Goal: Information Seeking & Learning: Learn about a topic

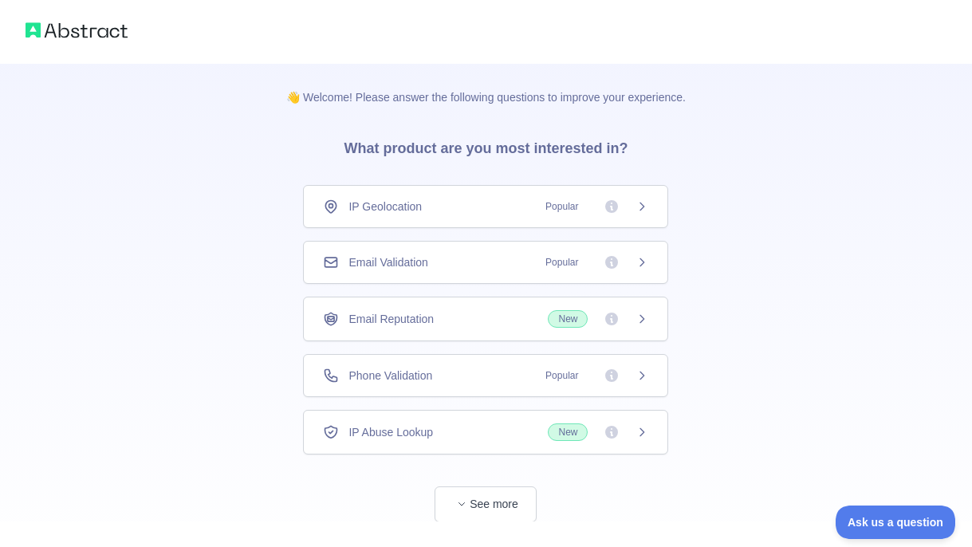
scroll to position [39, 0]
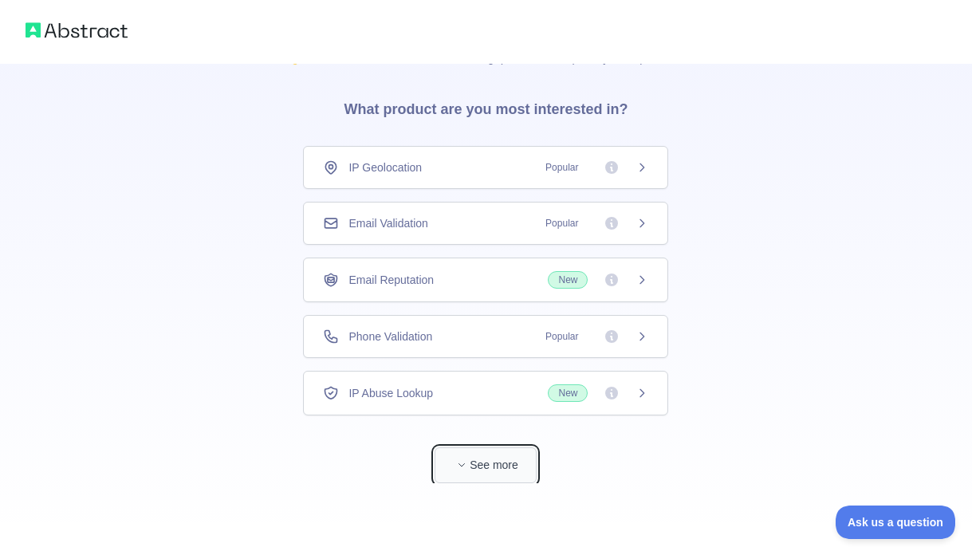
click at [472, 462] on button "See more" at bounding box center [486, 465] width 102 height 36
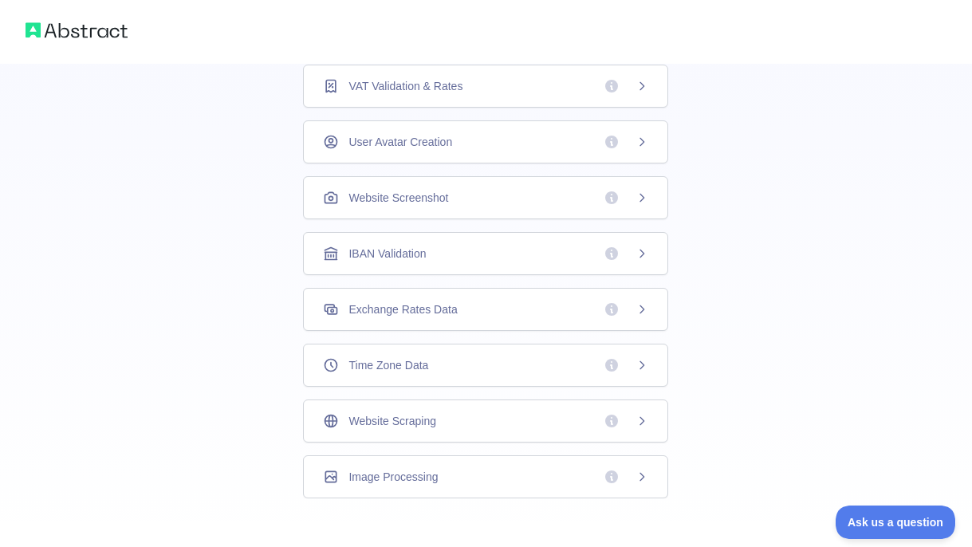
scroll to position [467, 0]
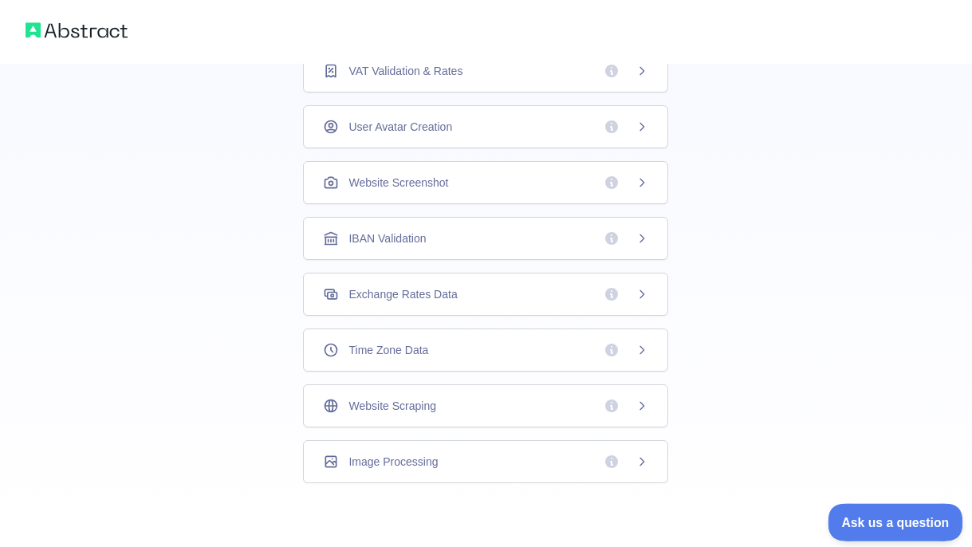
click at [894, 507] on button "Ask us a question" at bounding box center [888, 519] width 120 height 33
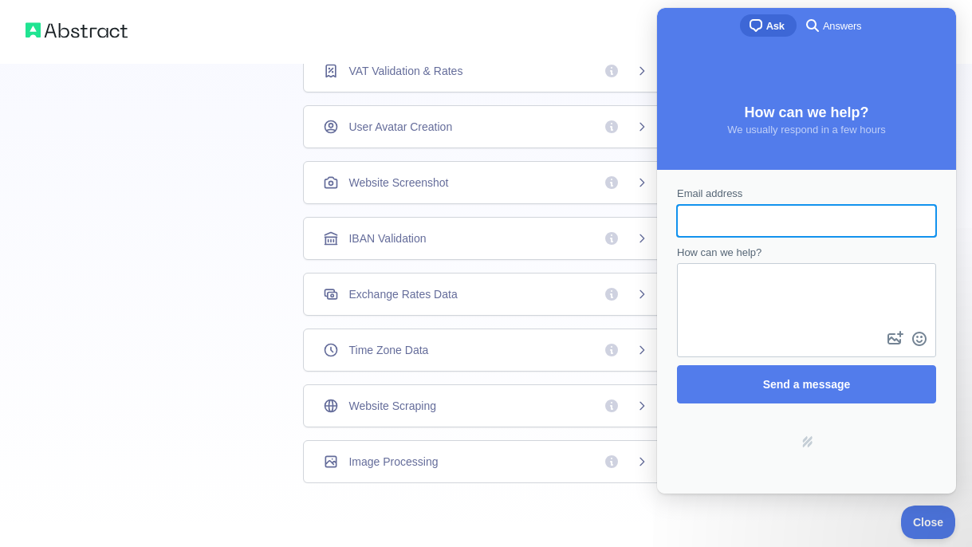
scroll to position [0, 0]
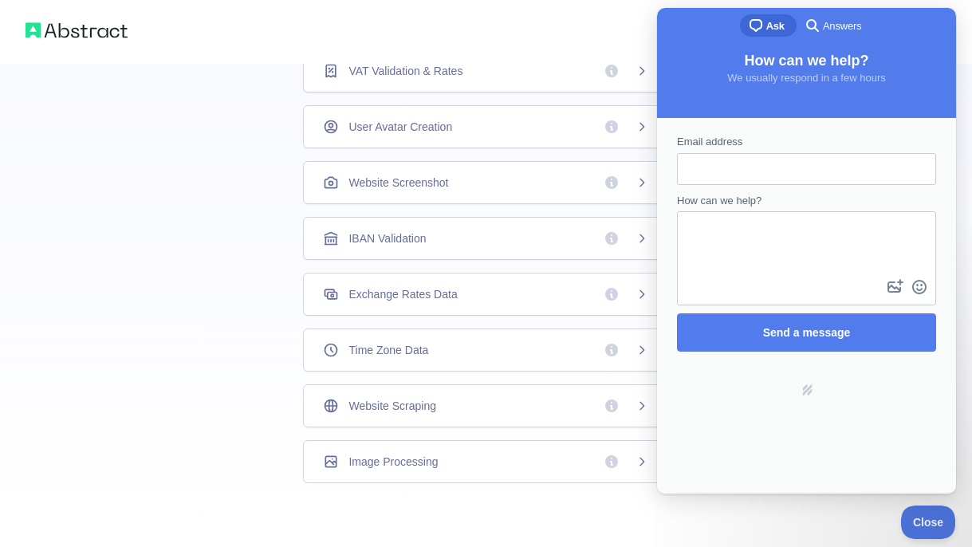
click at [717, 423] on div "Email address How can we help? image-plus emoji cross-large Send a message Powe…" at bounding box center [806, 306] width 299 height 376
click at [694, 381] on div "Powered by Help Scout hs-logo" at bounding box center [806, 390] width 289 height 61
drag, startPoint x: 764, startPoint y: 427, endPoint x: 719, endPoint y: 391, distance: 57.3
click at [764, 427] on div "Email address How can we help? image-plus emoji cross-large Send a message Powe…" at bounding box center [806, 306] width 299 height 376
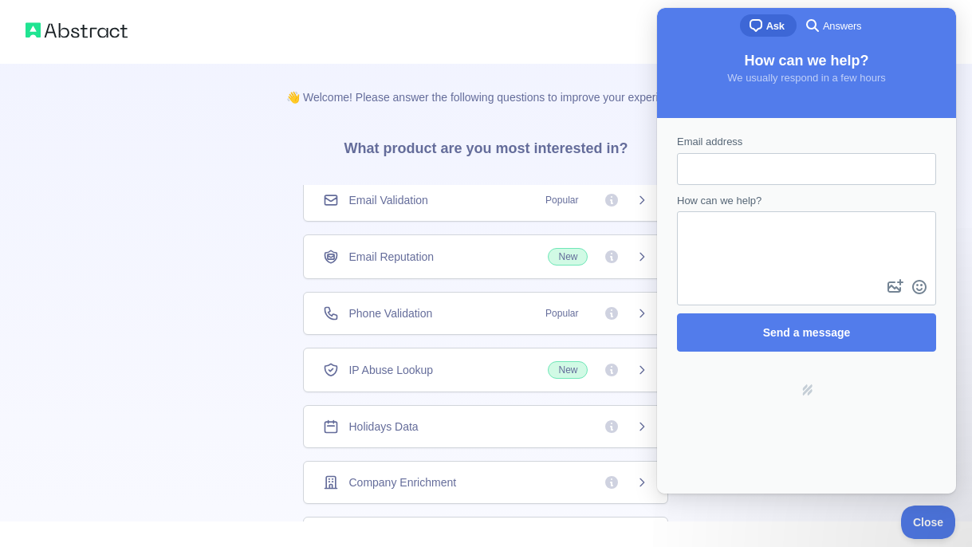
click at [592, 196] on span "Popular" at bounding box center [592, 200] width 112 height 16
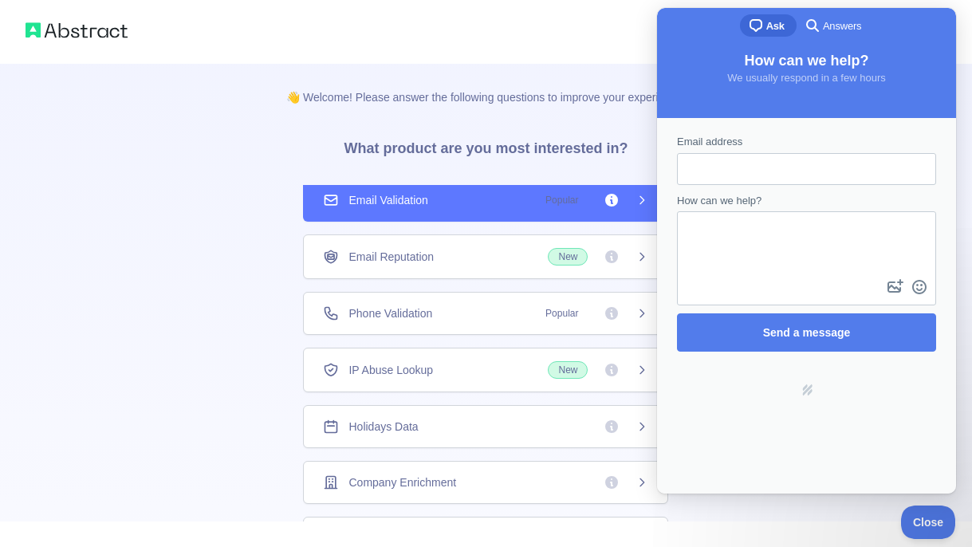
click at [639, 203] on icon at bounding box center [641, 200] width 13 height 13
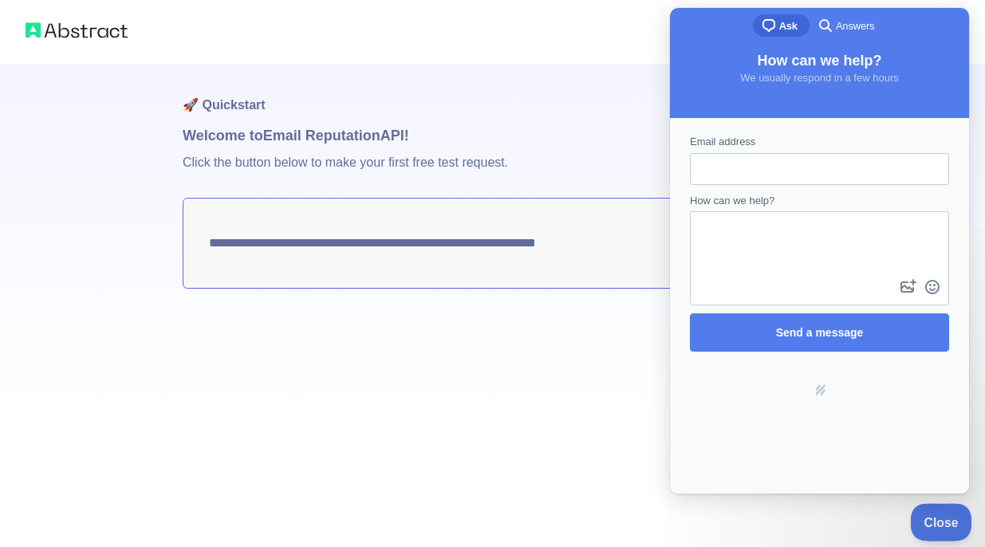
click at [950, 503] on div "Close" at bounding box center [937, 519] width 55 height 33
click at [949, 503] on div "Close" at bounding box center [937, 519] width 55 height 33
click at [812, 399] on link "hs-logo" at bounding box center [819, 405] width 108 height 13
click at [935, 513] on button "Close" at bounding box center [937, 519] width 54 height 33
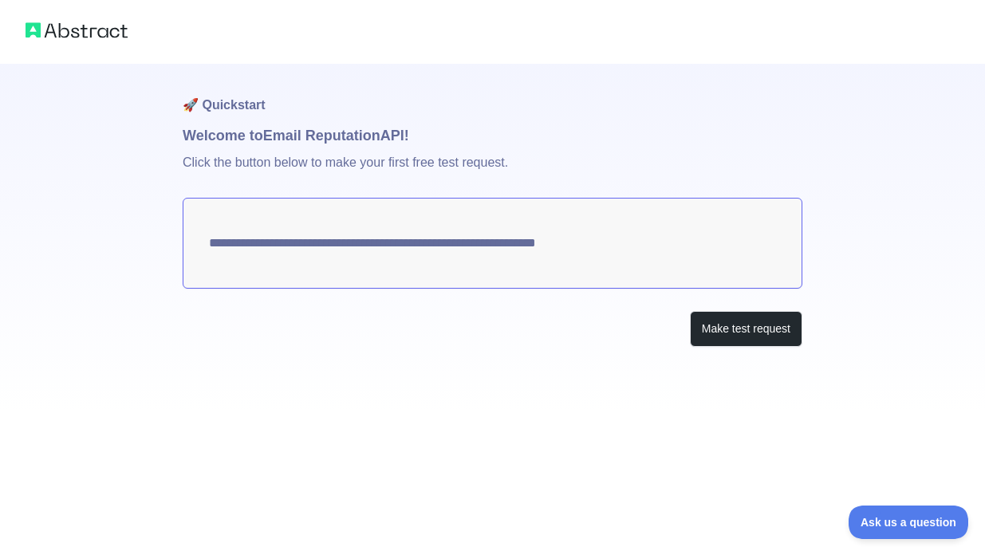
drag, startPoint x: 218, startPoint y: 57, endPoint x: 138, endPoint y: 23, distance: 86.5
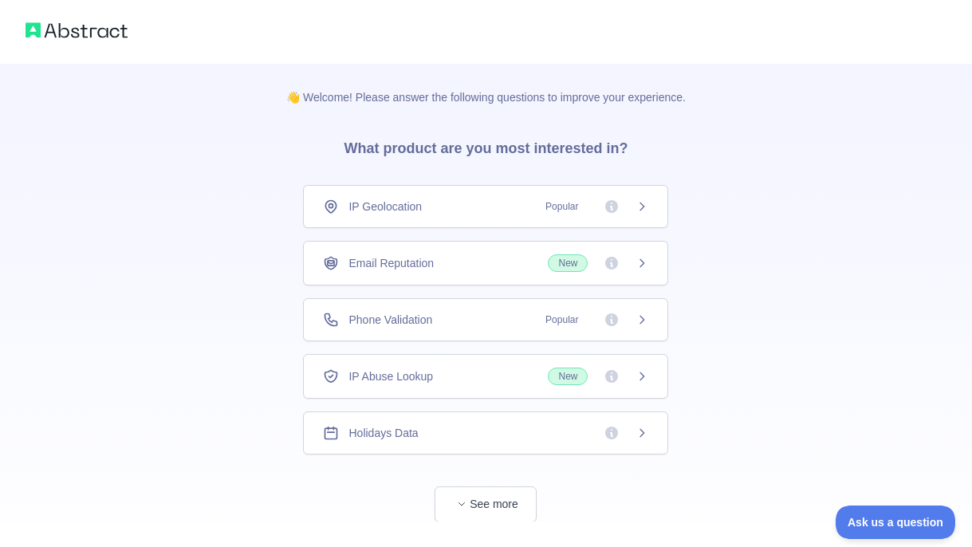
click at [279, 419] on div "👋 Welcome! Please answer the following questions to improve your experience. Wh…" at bounding box center [486, 293] width 450 height 458
